Goal: Book appointment/travel/reservation

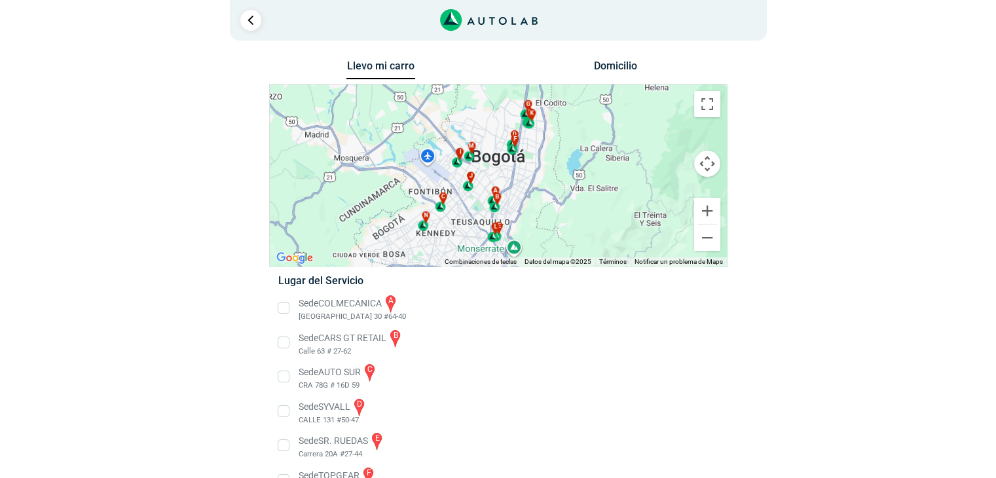
click at [286, 307] on li "Sede COLMECANICA a [GEOGRAPHIC_DATA] 30 #64-40" at bounding box center [497, 307] width 459 height 29
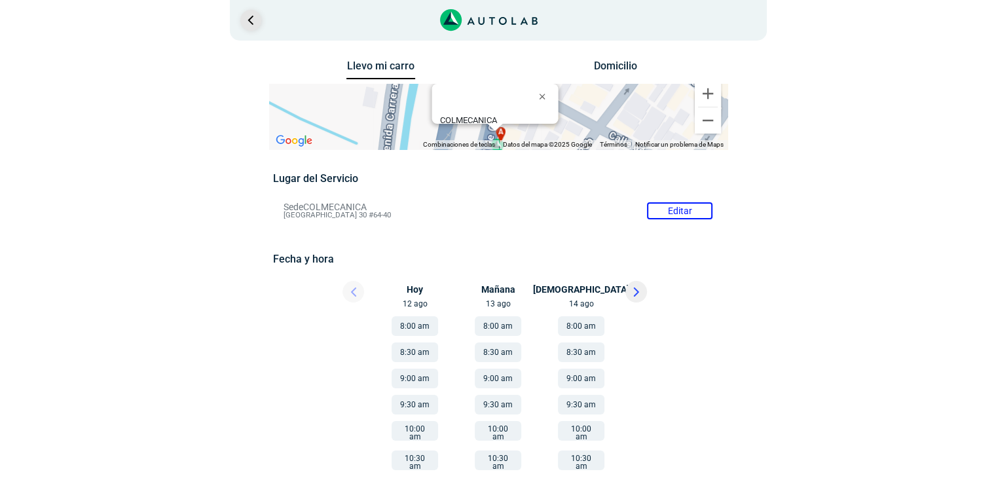
click at [255, 23] on link "Ir al paso anterior" at bounding box center [250, 20] width 21 height 21
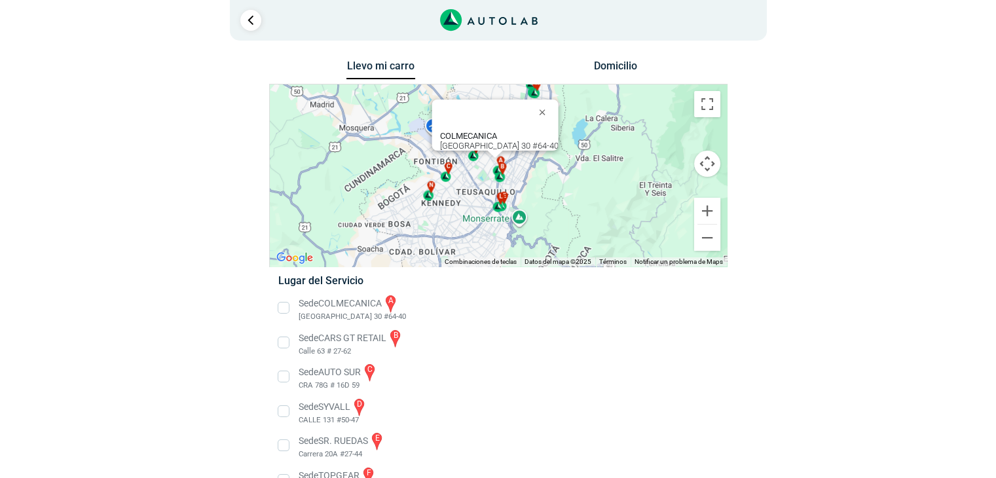
drag, startPoint x: 251, startPoint y: 21, endPoint x: 623, endPoint y: 317, distance: 476.1
click at [623, 317] on li "Sede COLMECANICA a [GEOGRAPHIC_DATA] 30 #64-40" at bounding box center [497, 307] width 459 height 29
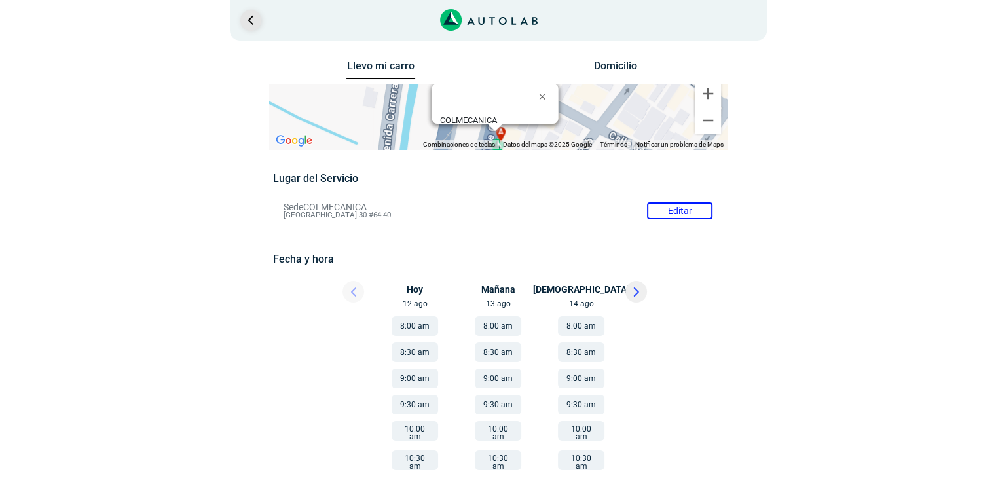
drag, startPoint x: 250, startPoint y: 19, endPoint x: 248, endPoint y: 27, distance: 8.7
click at [248, 27] on link "Ir al paso anterior" at bounding box center [250, 20] width 21 height 21
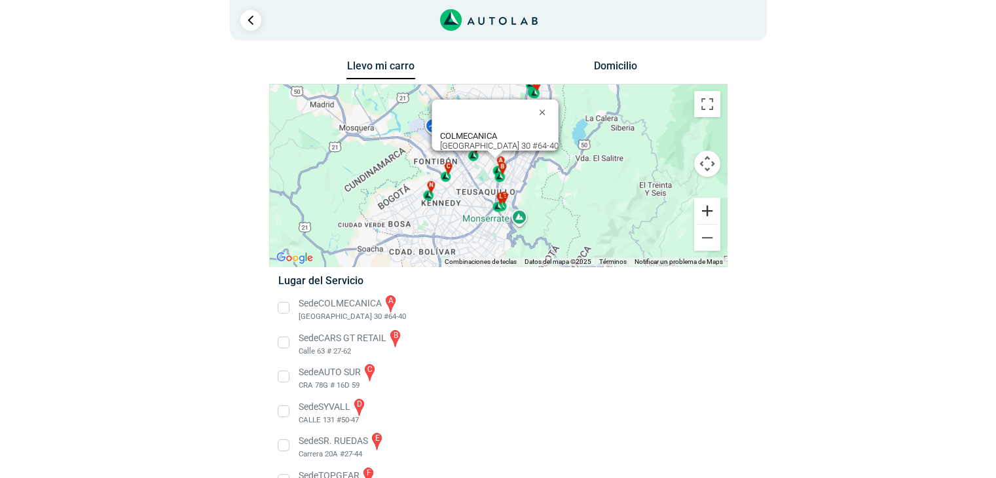
click at [704, 215] on button "Ampliar" at bounding box center [707, 211] width 26 height 26
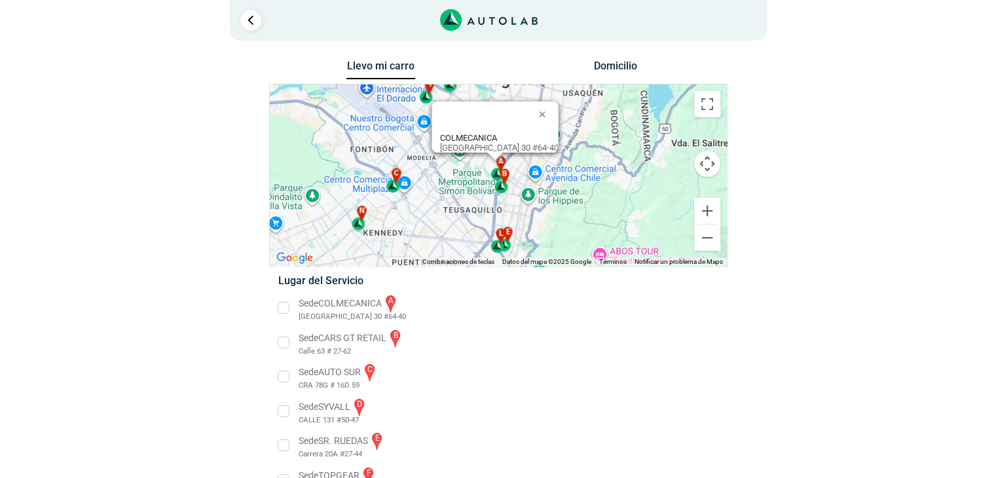
drag, startPoint x: 600, startPoint y: 139, endPoint x: 568, endPoint y: 223, distance: 89.7
click at [576, 253] on div "a b c d e f g" at bounding box center [498, 175] width 457 height 182
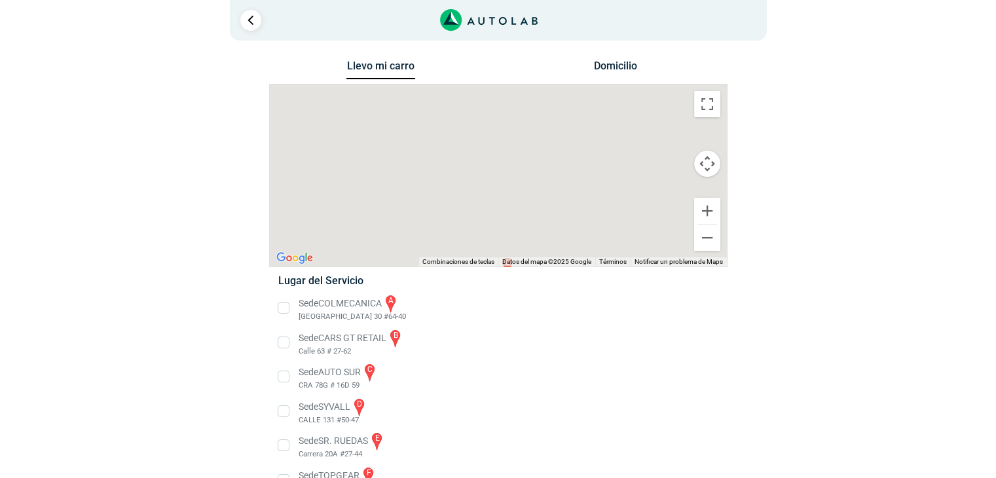
click at [568, 223] on div "a b c d e f g" at bounding box center [498, 175] width 457 height 182
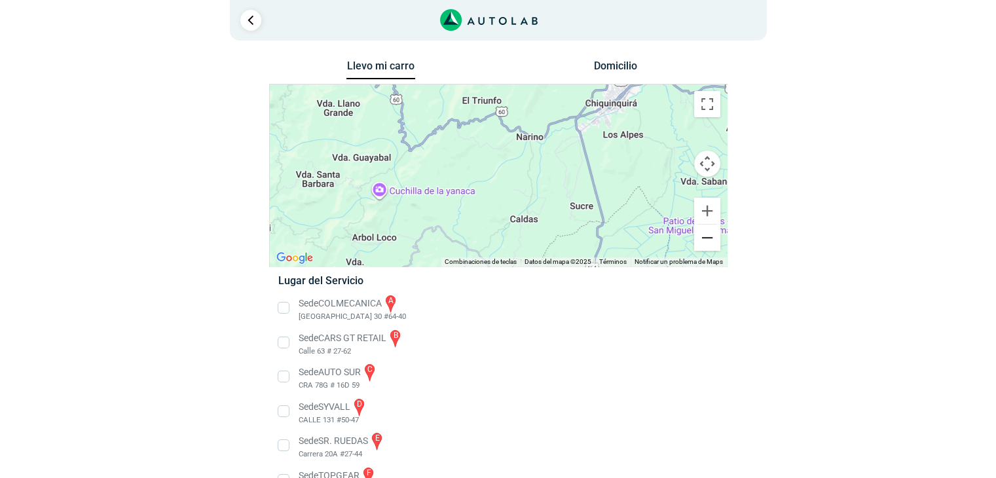
click at [700, 239] on button "Reducir" at bounding box center [707, 238] width 26 height 26
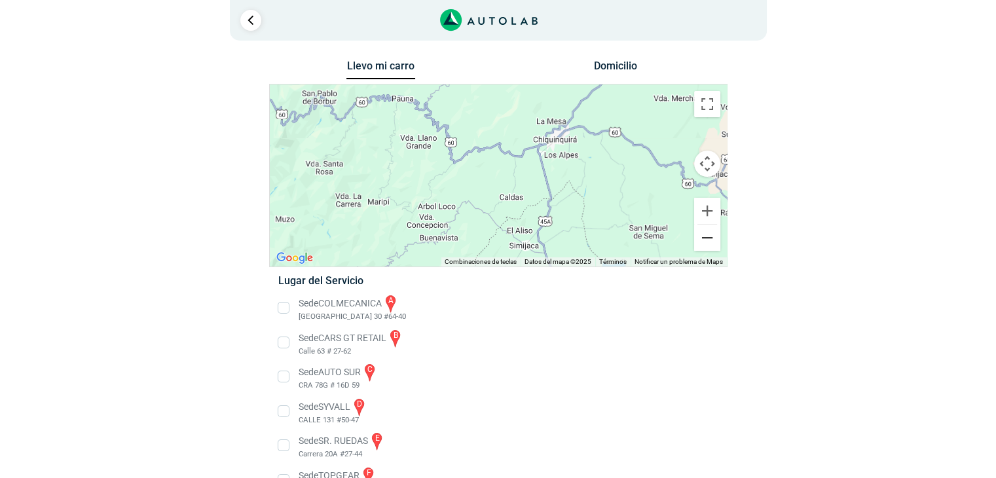
click at [700, 239] on button "Reducir" at bounding box center [707, 238] width 26 height 26
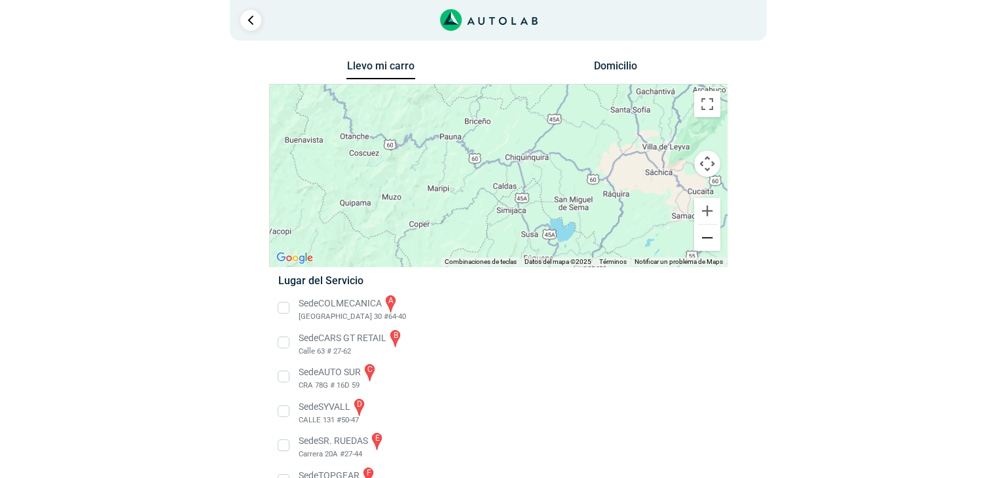
click at [700, 239] on button "Reducir" at bounding box center [707, 238] width 26 height 26
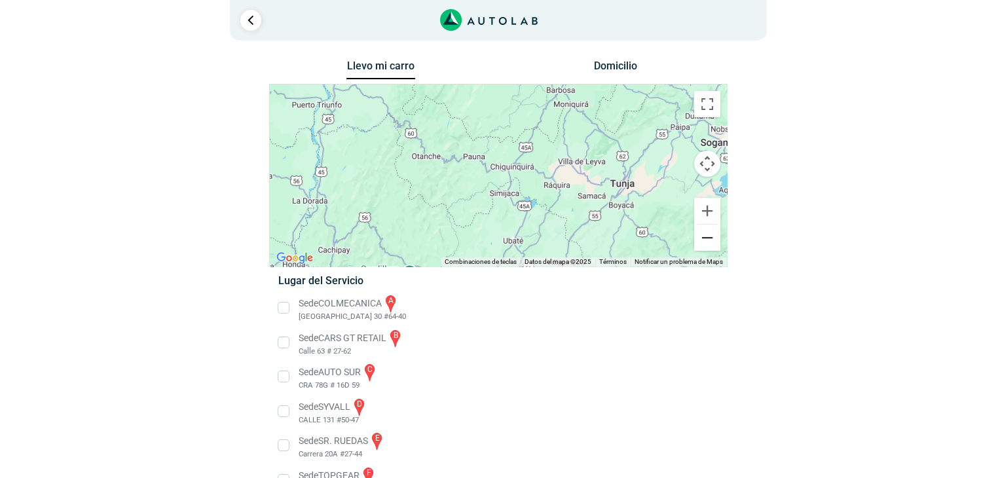
click at [700, 239] on button "Reducir" at bounding box center [707, 238] width 26 height 26
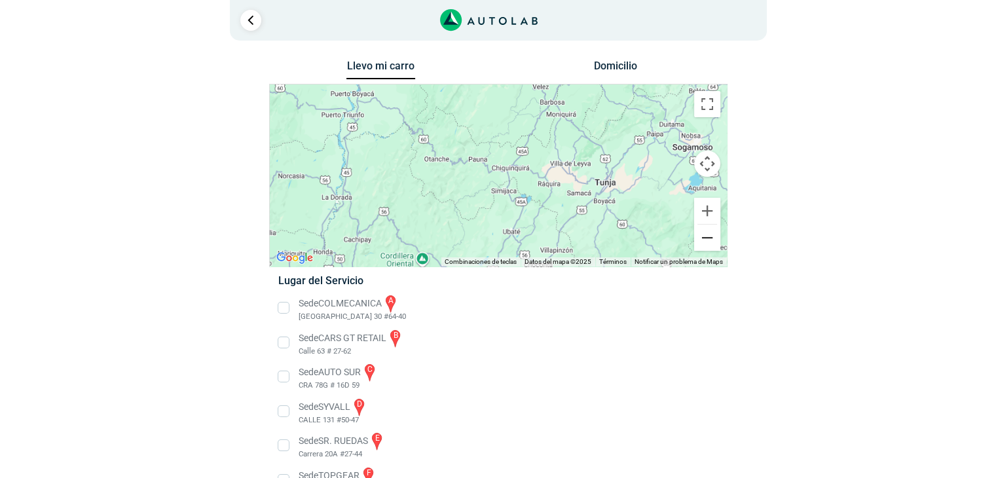
click at [700, 239] on button "Reducir" at bounding box center [707, 238] width 26 height 26
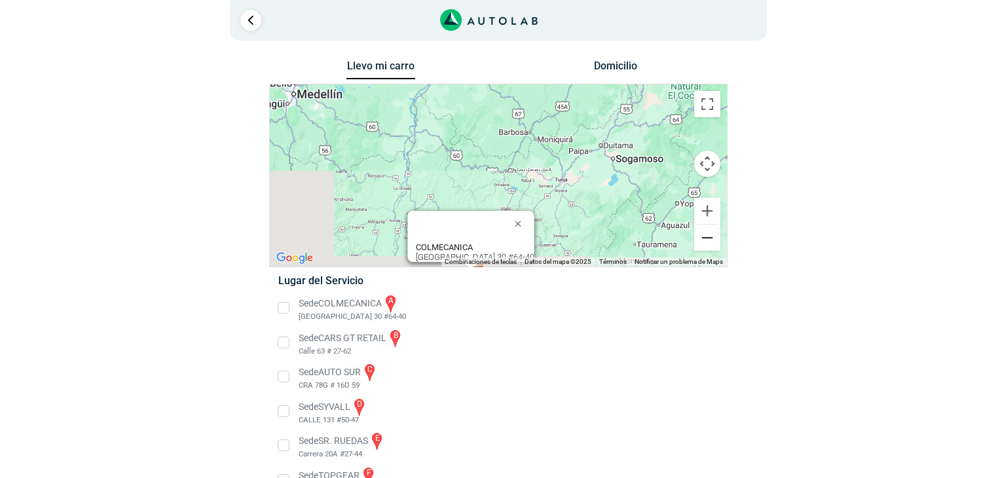
click at [700, 239] on button "Reducir" at bounding box center [707, 238] width 26 height 26
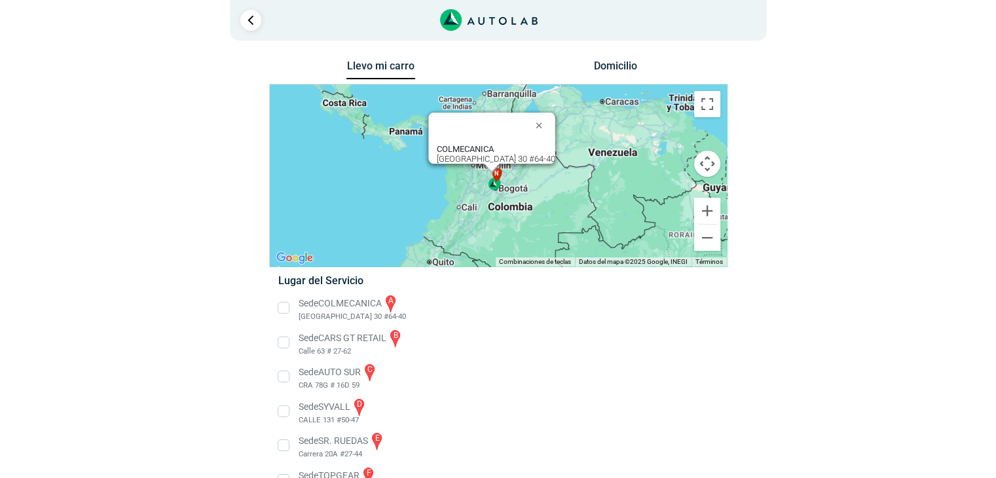
click at [509, 192] on div "a b c d e f g" at bounding box center [498, 175] width 457 height 182
click at [252, 24] on link "Ir al paso anterior" at bounding box center [250, 20] width 21 height 21
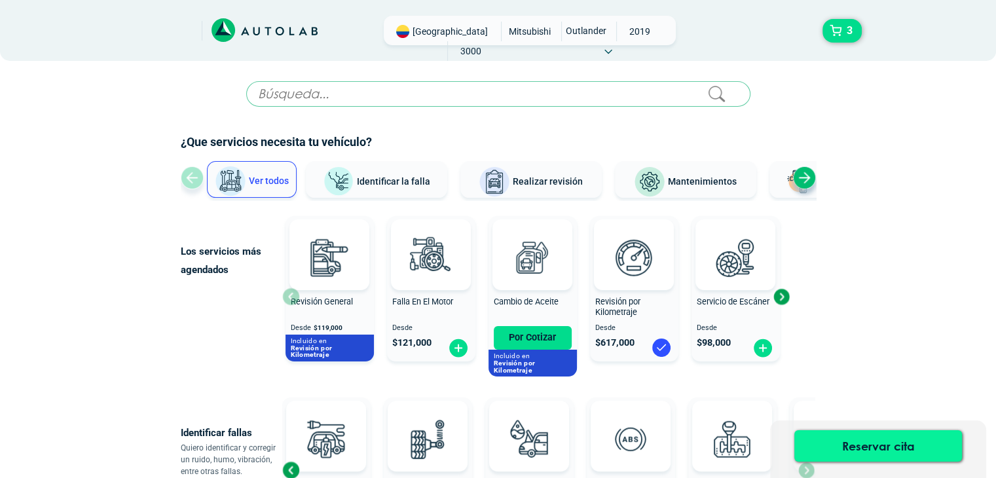
click at [863, 441] on button "Reservar cita" at bounding box center [878, 445] width 168 height 31
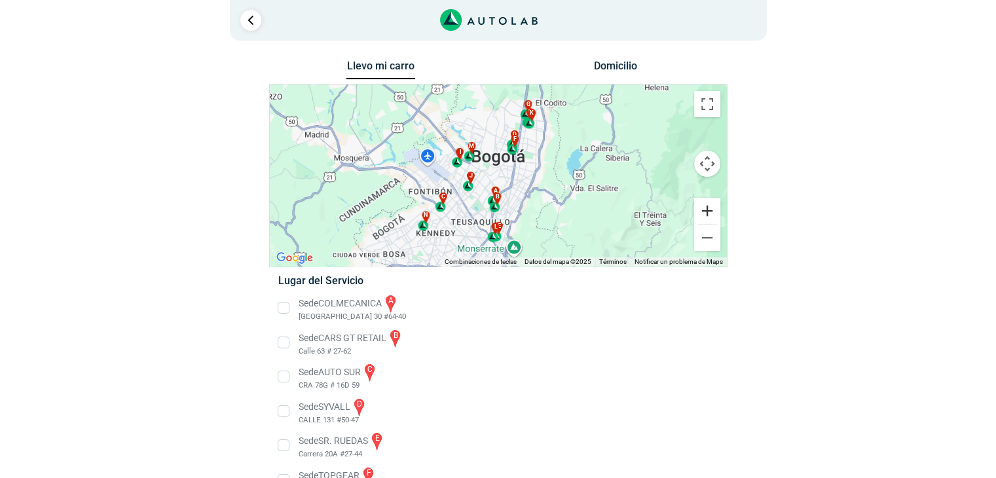
click at [710, 209] on button "Ampliar" at bounding box center [707, 211] width 26 height 26
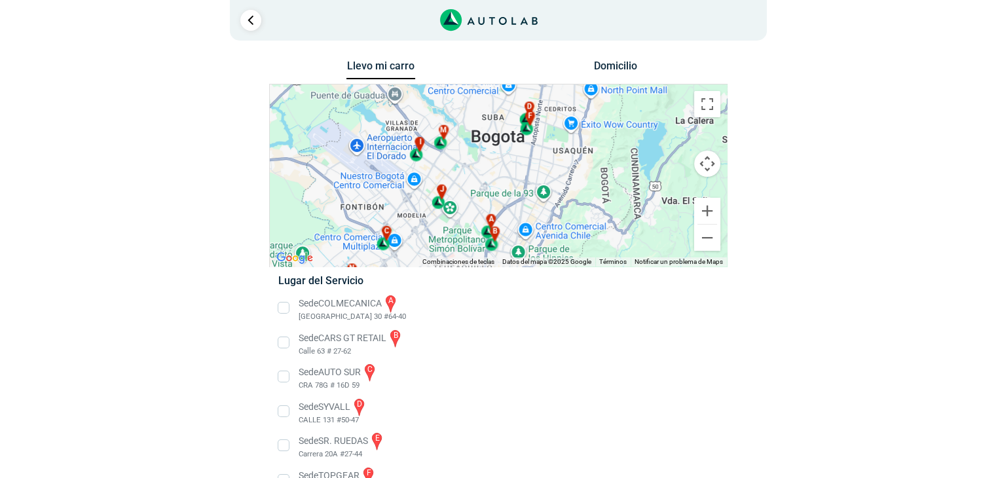
click at [525, 132] on div "f" at bounding box center [527, 123] width 15 height 25
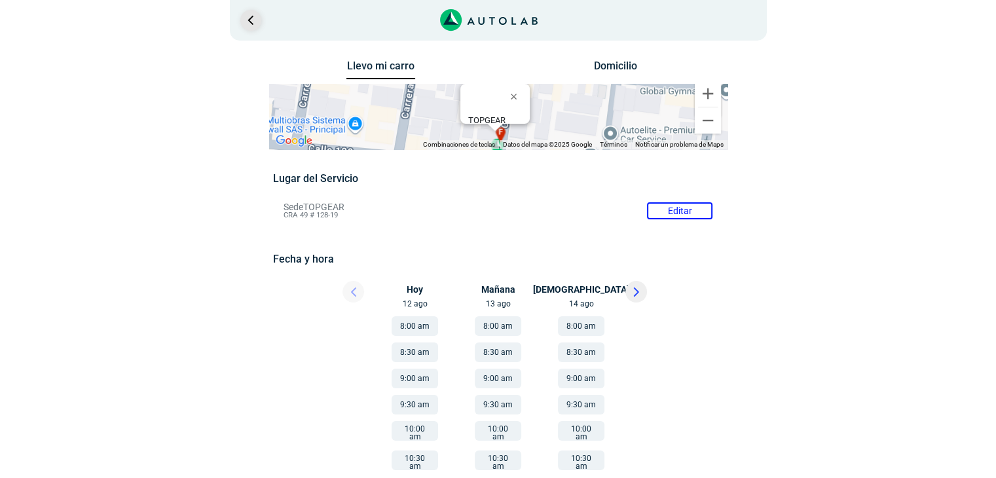
click at [252, 20] on link "Ir al paso anterior" at bounding box center [250, 20] width 21 height 21
